Goal: Transaction & Acquisition: Purchase product/service

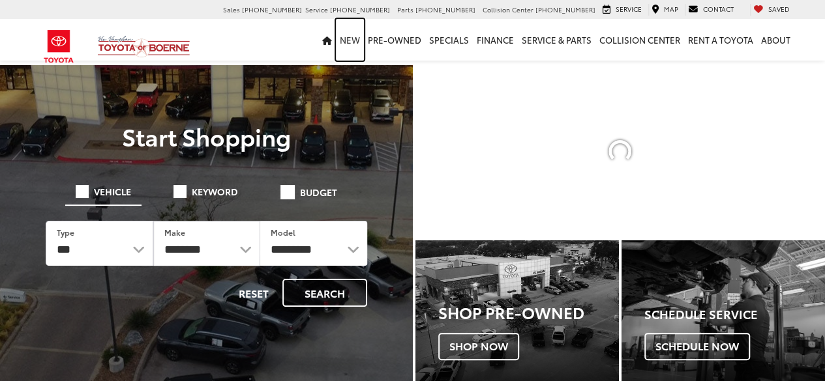
click at [349, 41] on link "New" at bounding box center [350, 40] width 28 height 42
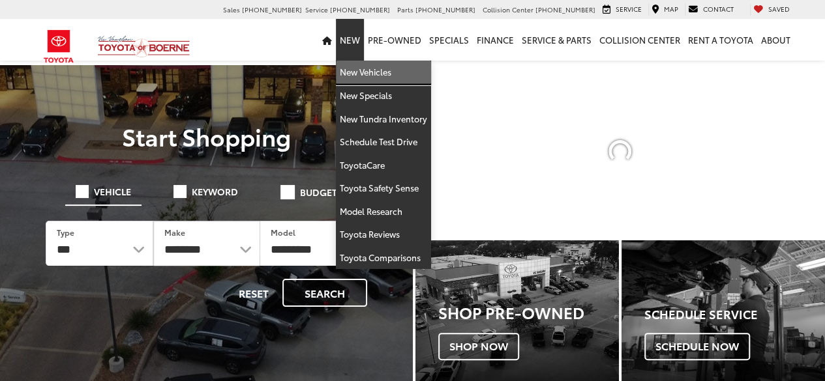
click at [355, 74] on link "New Vehicles" at bounding box center [383, 72] width 95 height 23
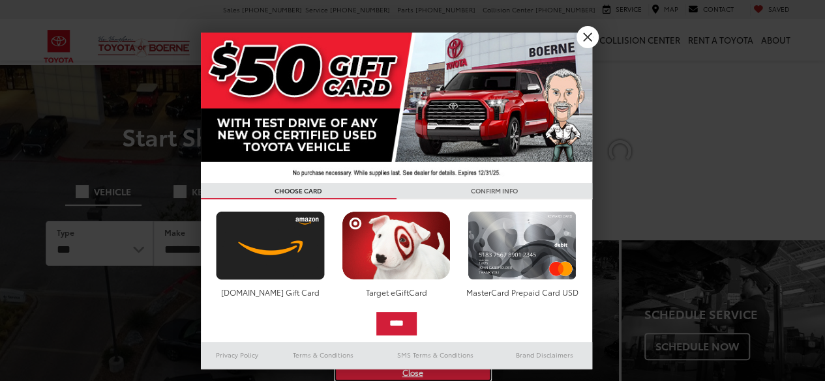
click at [406, 373] on link "X" at bounding box center [413, 373] width 154 height 14
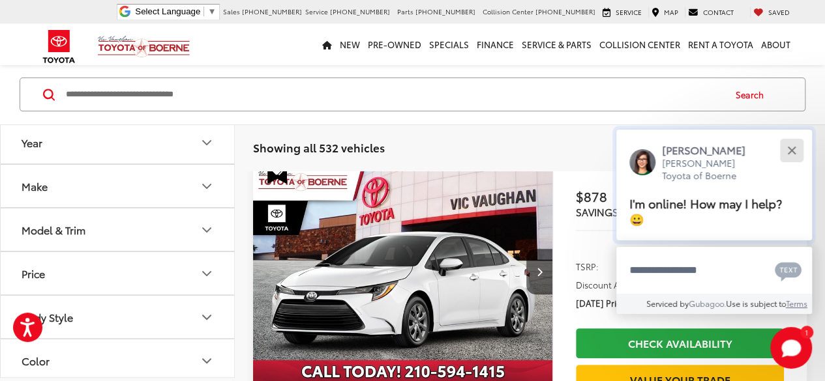
click at [782, 156] on button "Close" at bounding box center [791, 150] width 28 height 28
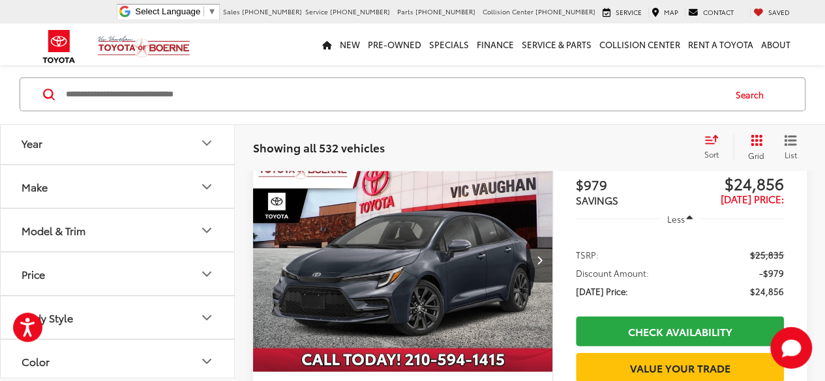
scroll to position [1490, 0]
click at [191, 228] on button "Model & Trim" at bounding box center [118, 230] width 235 height 42
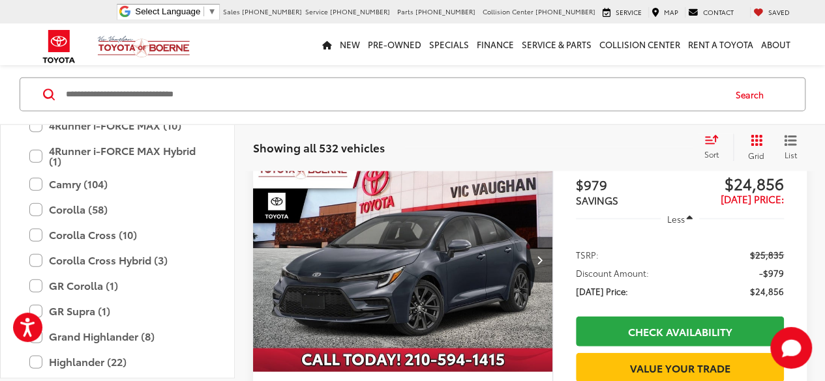
scroll to position [179, 0]
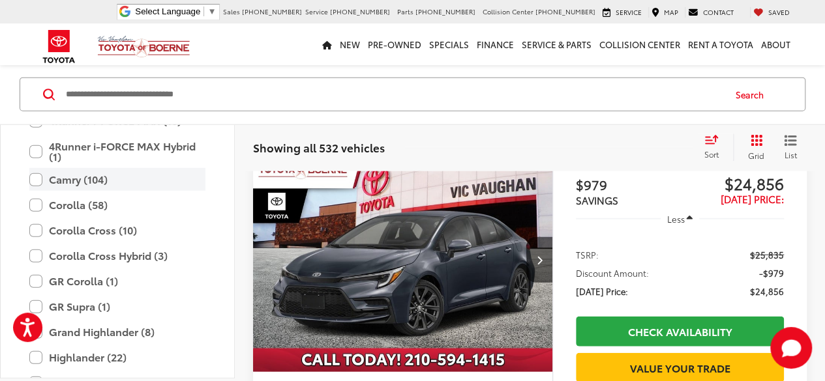
click at [106, 174] on label "Camry (104)" at bounding box center [117, 179] width 176 height 23
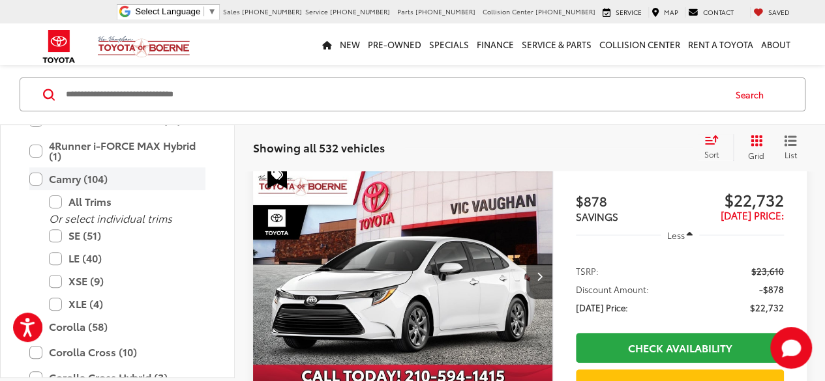
scroll to position [102, 0]
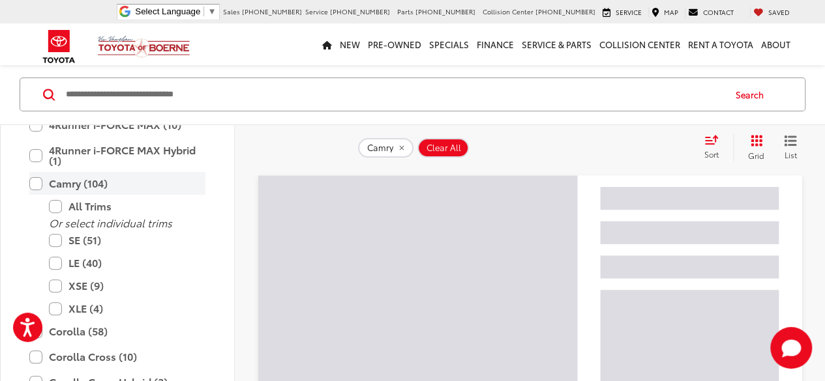
click at [31, 179] on label "Camry (104)" at bounding box center [117, 183] width 176 height 23
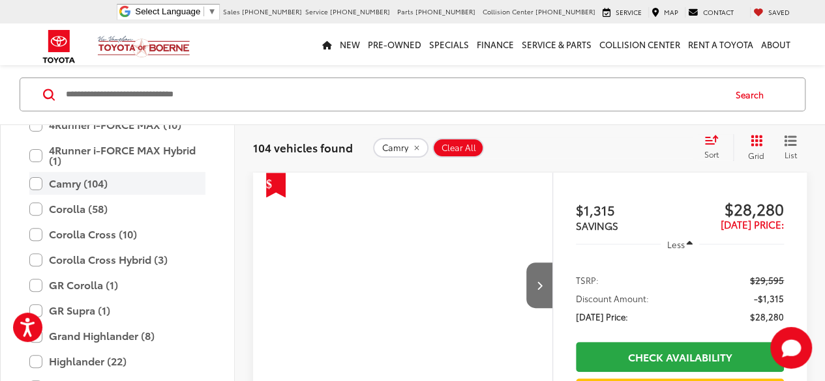
click at [37, 180] on label "Camry (104)" at bounding box center [117, 183] width 176 height 23
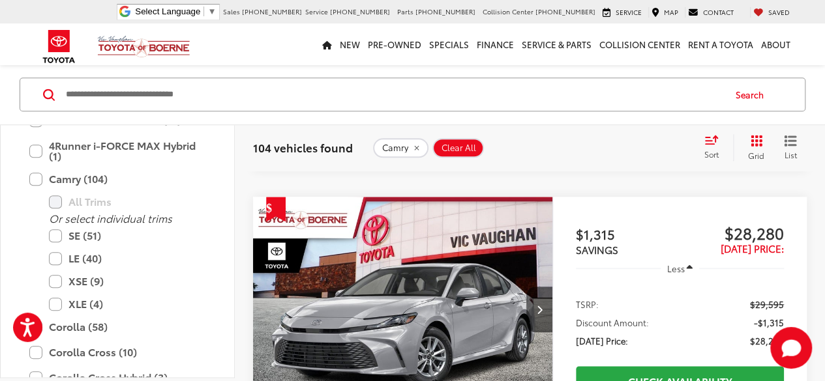
scroll to position [533, 0]
